Goal: Task Accomplishment & Management: Manage account settings

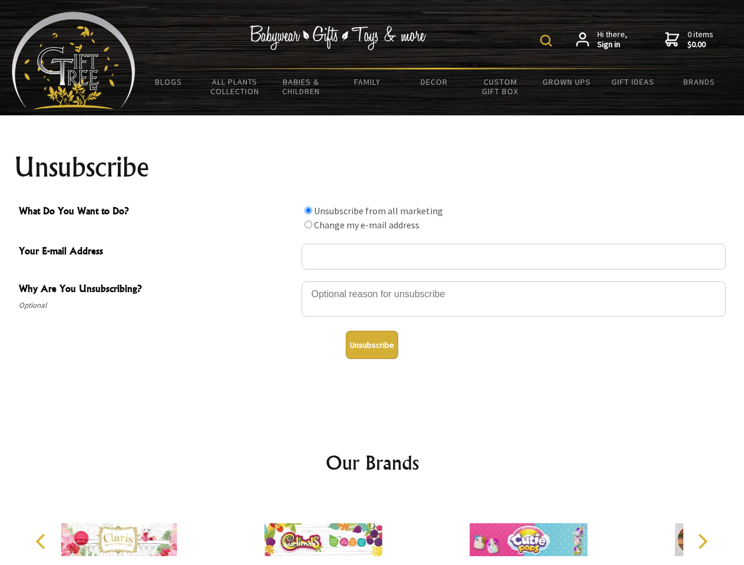
click at [548, 41] on img at bounding box center [546, 41] width 12 height 12
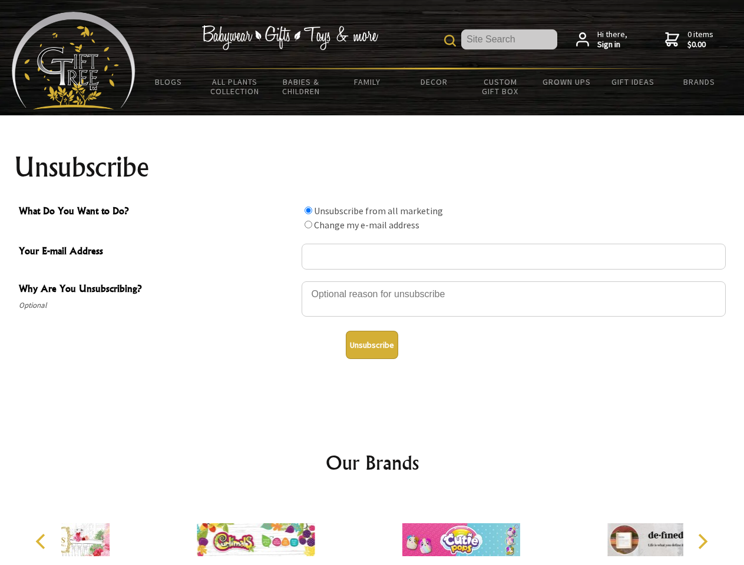
click at [372, 281] on div at bounding box center [513, 300] width 424 height 41
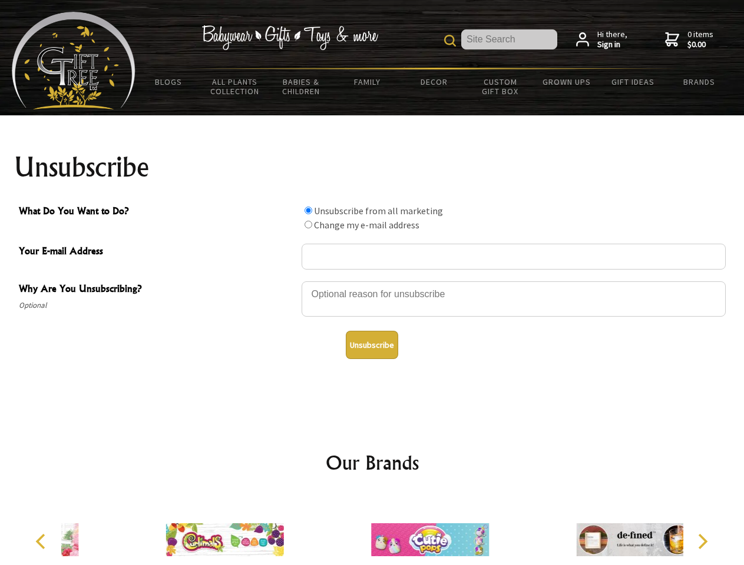
click at [308, 210] on input "What Do You Want to Do?" at bounding box center [308, 211] width 8 height 8
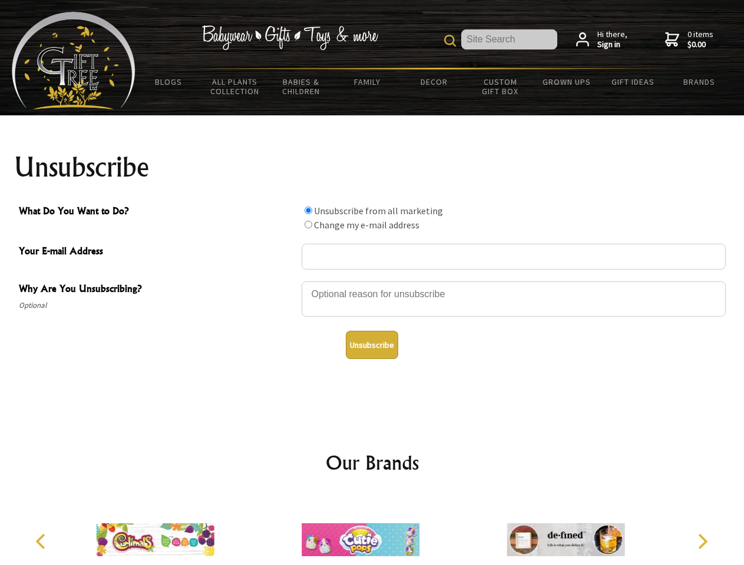
click at [308, 224] on input "What Do You Want to Do?" at bounding box center [308, 225] width 8 height 8
radio input "true"
click at [372, 345] on button "Unsubscribe" at bounding box center [372, 345] width 52 height 28
click at [42, 542] on icon "Previous" at bounding box center [41, 541] width 15 height 15
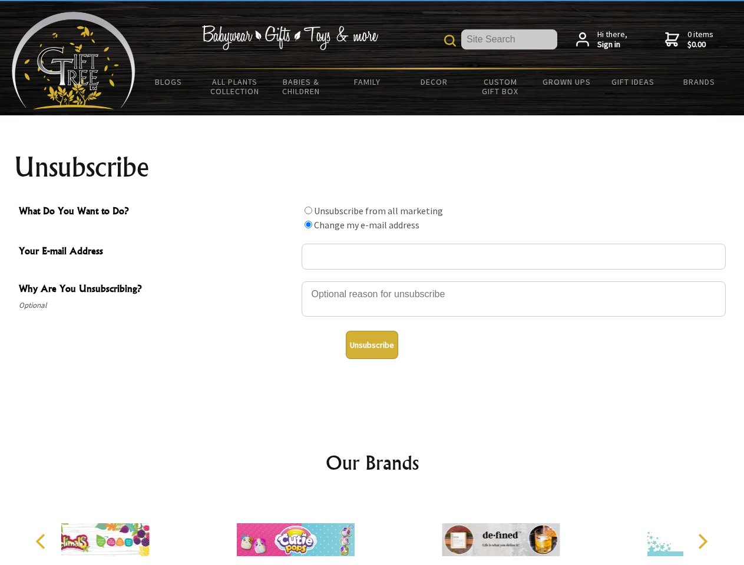
click at [702, 542] on icon "Next" at bounding box center [701, 541] width 15 height 15
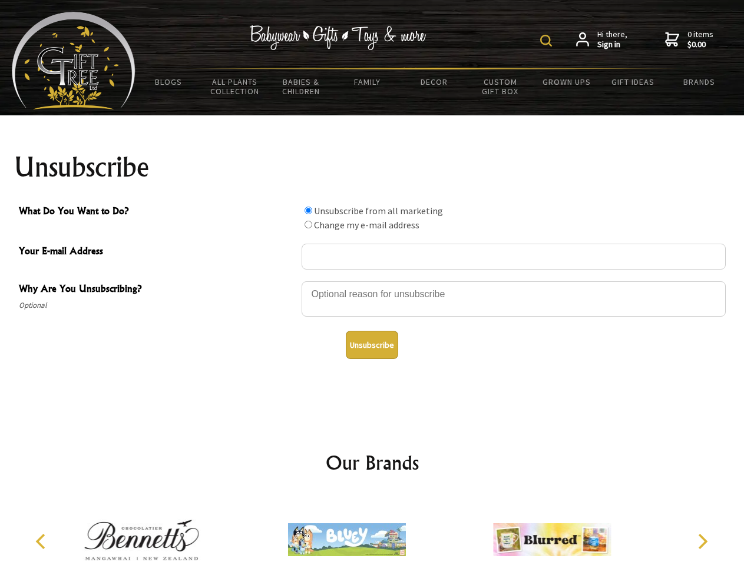
click at [548, 41] on img at bounding box center [546, 41] width 12 height 12
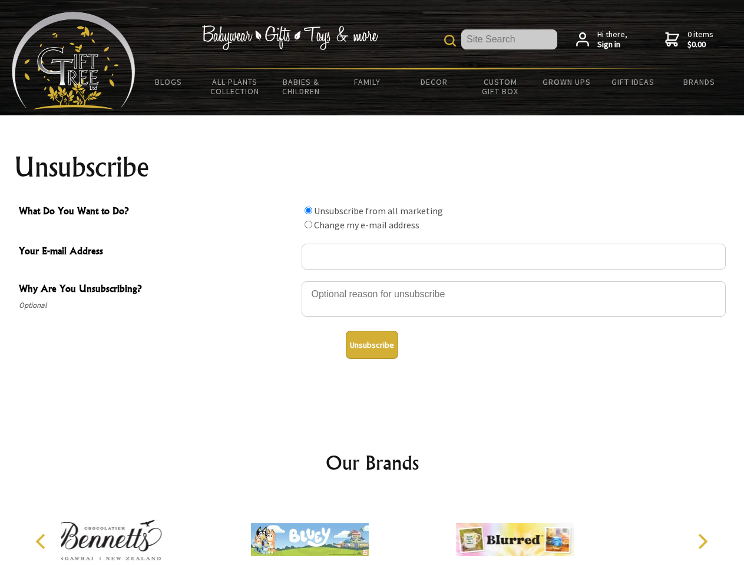
click at [372, 281] on div at bounding box center [513, 300] width 424 height 41
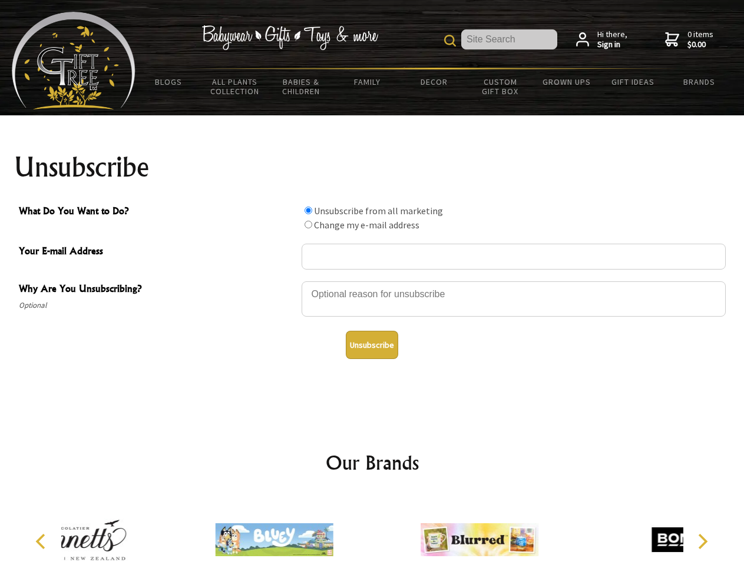
click at [308, 210] on input "What Do You Want to Do?" at bounding box center [308, 211] width 8 height 8
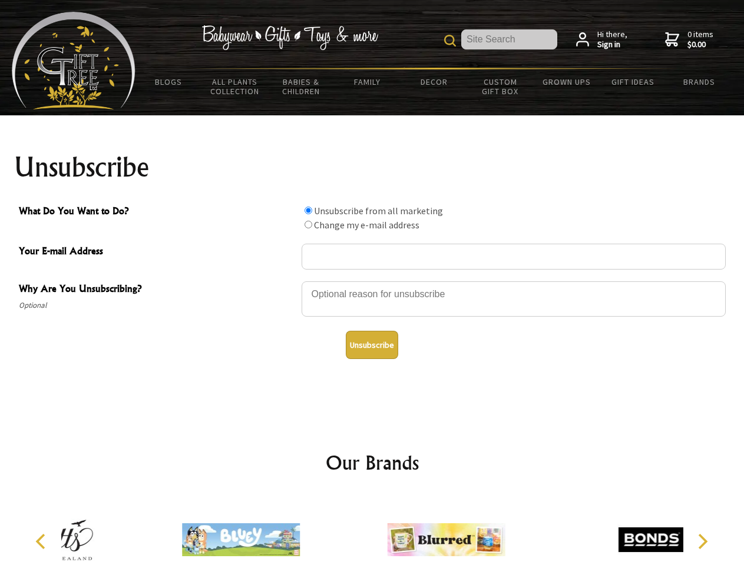
click at [308, 224] on input "What Do You Want to Do?" at bounding box center [308, 225] width 8 height 8
radio input "true"
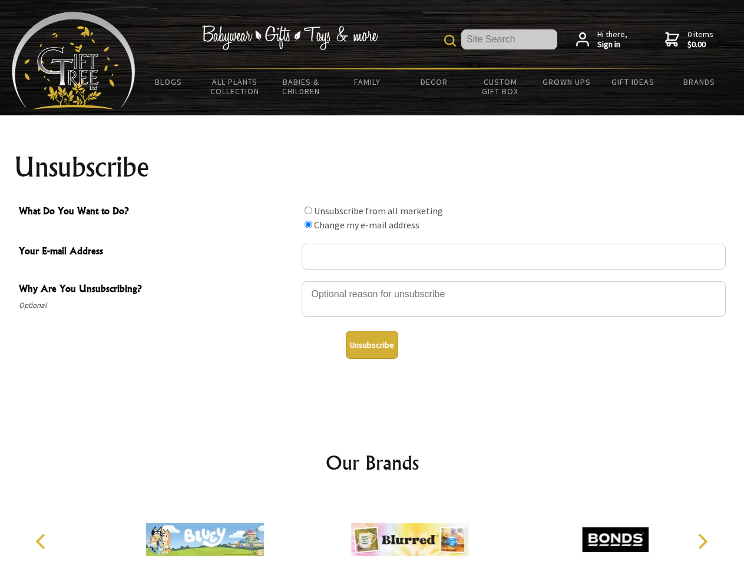
click at [372, 345] on button "Unsubscribe" at bounding box center [372, 345] width 52 height 28
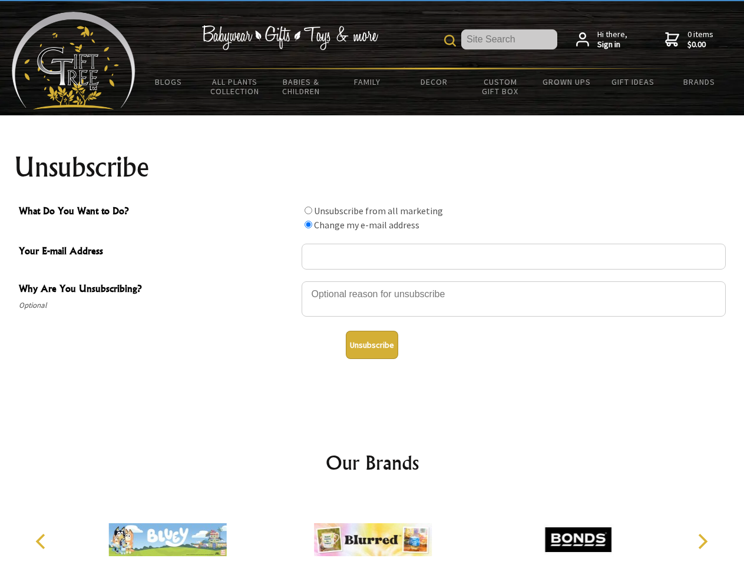
click at [42, 542] on icon "Previous" at bounding box center [41, 541] width 15 height 15
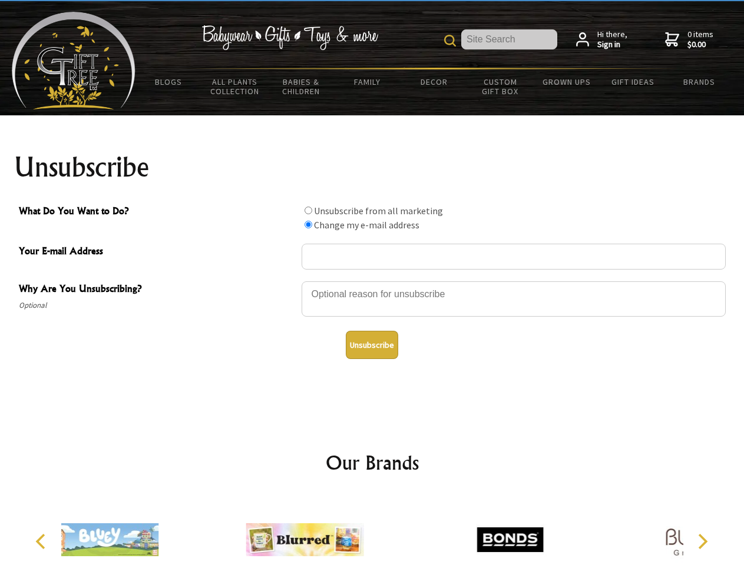
click at [702, 542] on icon "Next" at bounding box center [701, 541] width 15 height 15
